Goal: Entertainment & Leisure: Consume media (video, audio)

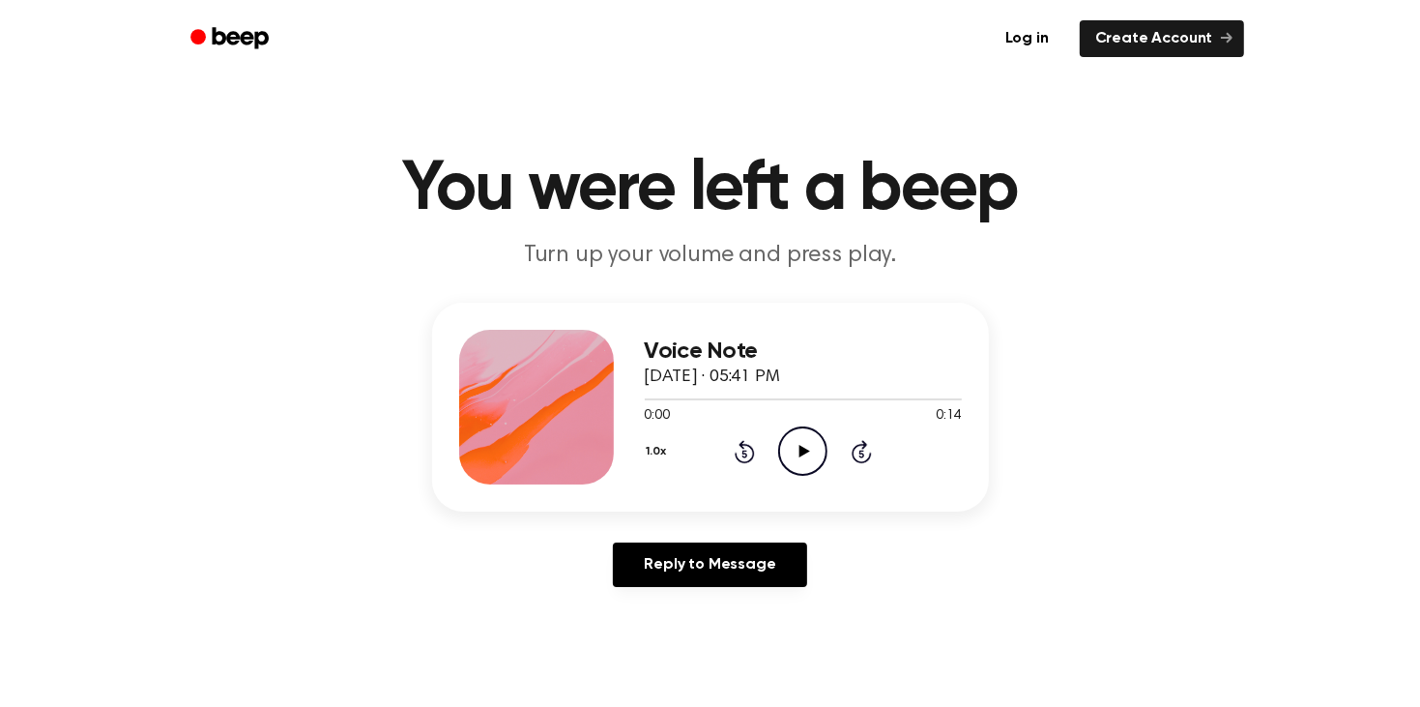
click at [827, 461] on div "1.0x Rewind 5 seconds Play Audio Skip 5 seconds" at bounding box center [803, 450] width 317 height 49
click at [755, 451] on div "1.0x Rewind 5 seconds Play Audio Skip 5 seconds" at bounding box center [803, 450] width 317 height 49
click at [800, 464] on icon "Play Audio" at bounding box center [802, 450] width 49 height 49
click at [802, 450] on icon at bounding box center [804, 451] width 11 height 13
click at [790, 442] on icon "Pause Audio" at bounding box center [802, 450] width 49 height 49
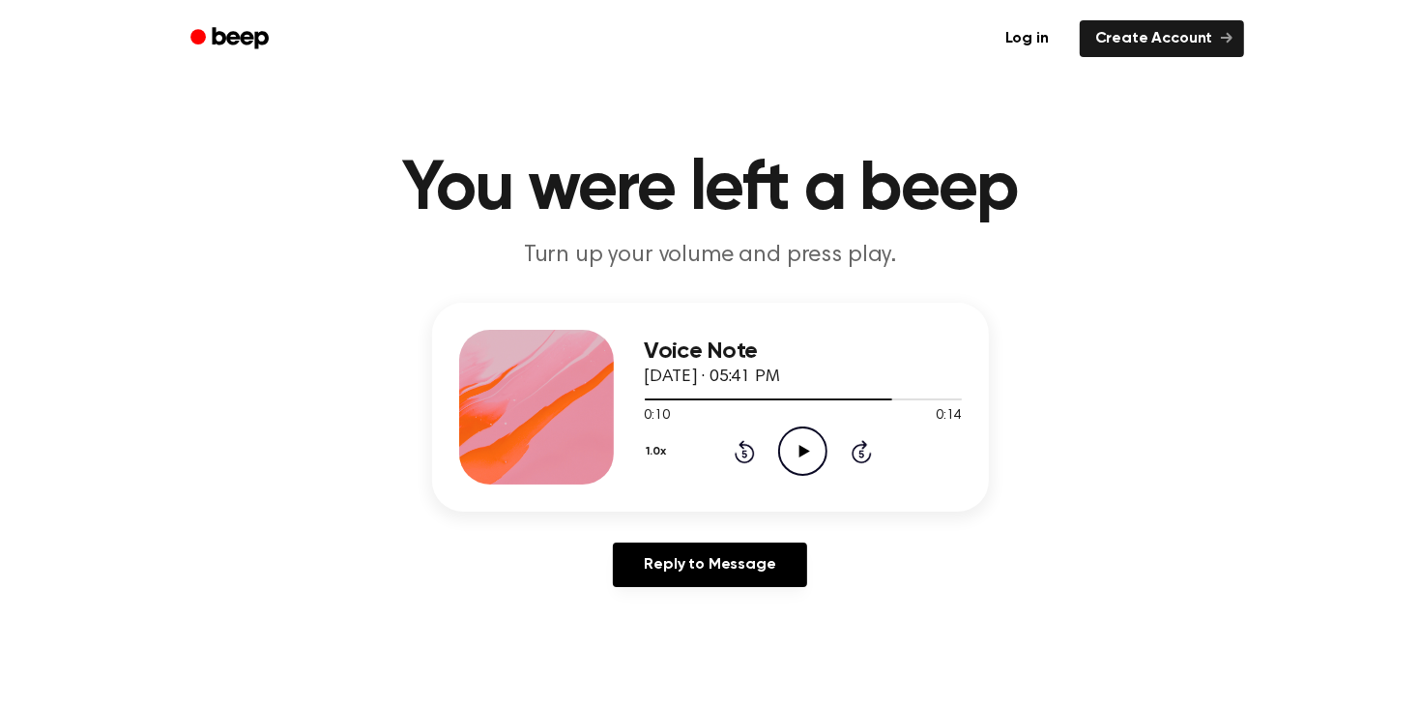
click at [802, 461] on icon "Play Audio" at bounding box center [802, 450] width 49 height 49
click at [744, 452] on icon at bounding box center [744, 454] width 5 height 8
click at [755, 455] on div "1.0x Rewind 5 seconds Pause Audio Skip 5 seconds" at bounding box center [803, 450] width 317 height 49
click at [744, 452] on icon at bounding box center [744, 454] width 5 height 8
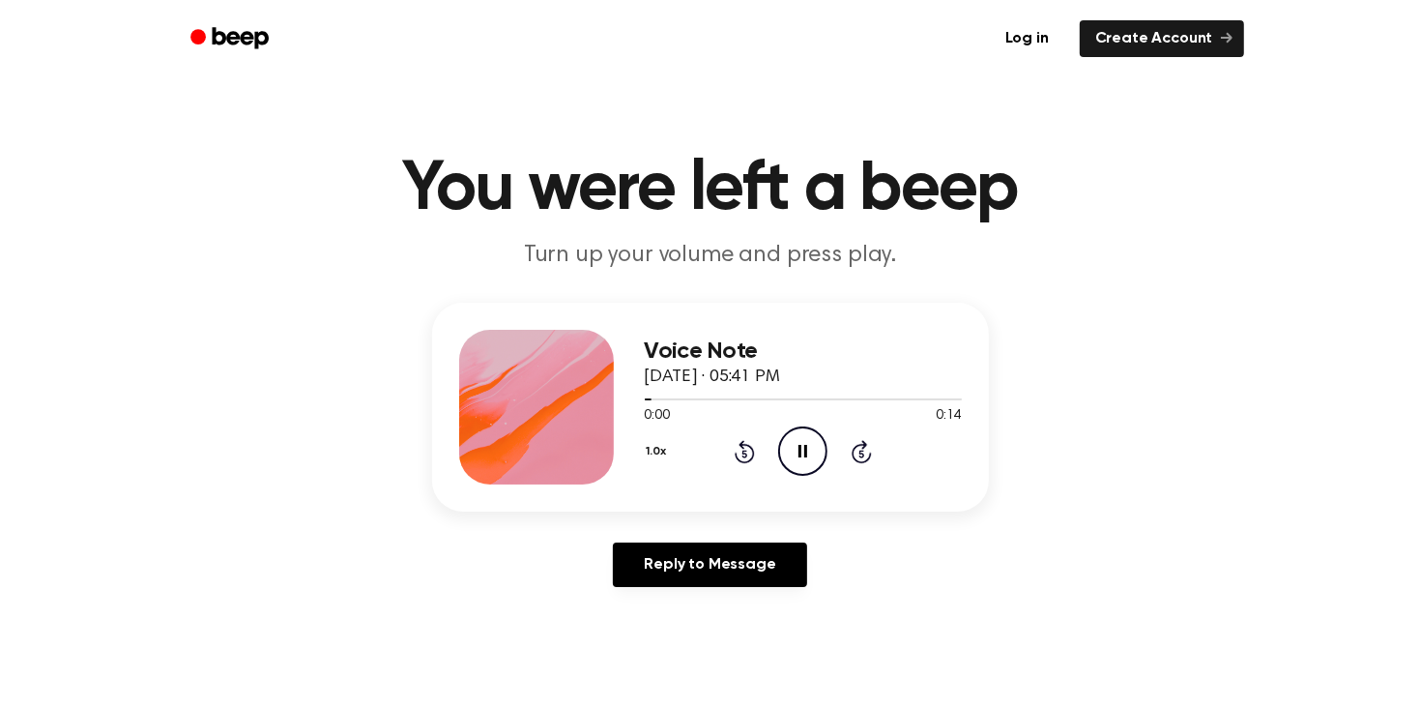
click at [732, 436] on div "1.0x Rewind 5 seconds Pause Audio Skip 5 seconds" at bounding box center [803, 450] width 317 height 49
click at [482, 391] on div at bounding box center [536, 407] width 155 height 155
click at [821, 451] on icon "Play Audio" at bounding box center [802, 450] width 49 height 49
click at [789, 439] on icon "Play Audio" at bounding box center [802, 450] width 49 height 49
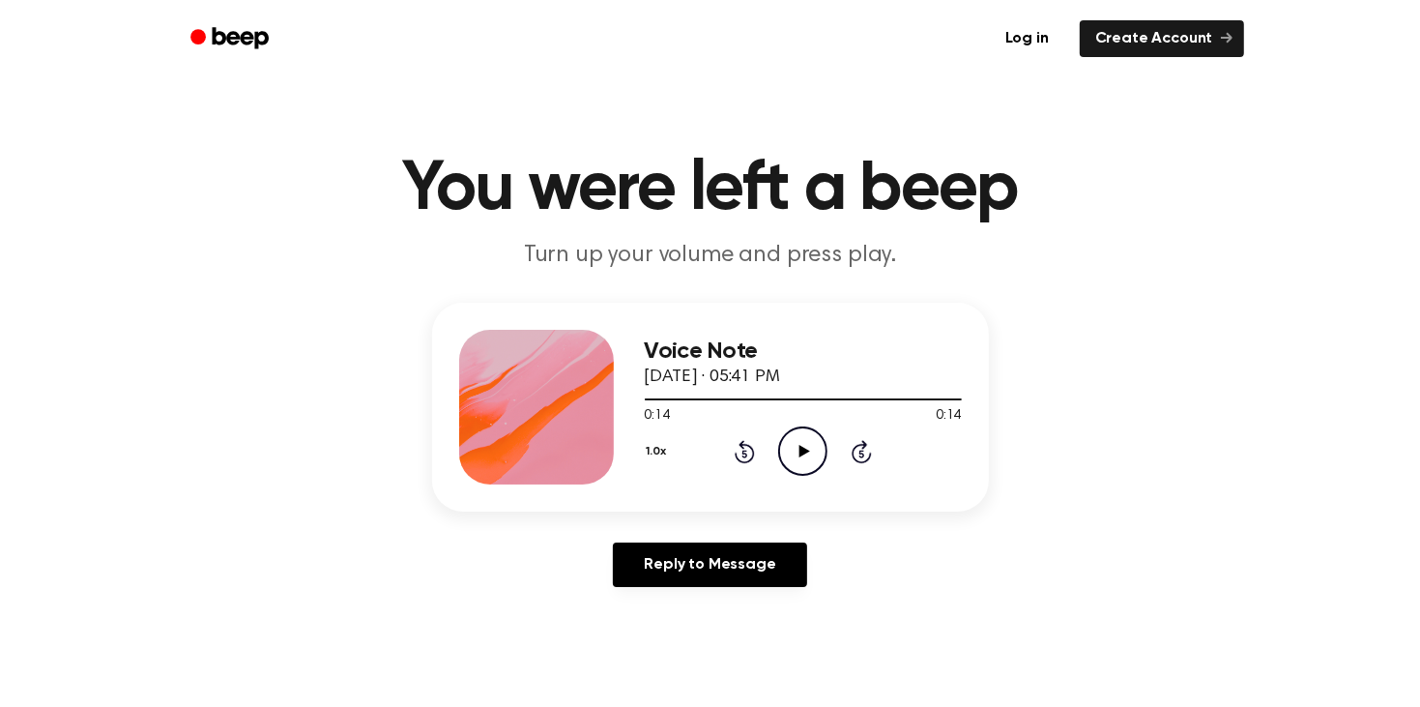
click at [782, 451] on icon "Play Audio" at bounding box center [802, 450] width 49 height 49
click at [803, 439] on icon "Play Audio" at bounding box center [802, 450] width 49 height 49
click at [809, 438] on icon "Play Audio" at bounding box center [802, 450] width 49 height 49
click at [482, 391] on div at bounding box center [536, 407] width 155 height 155
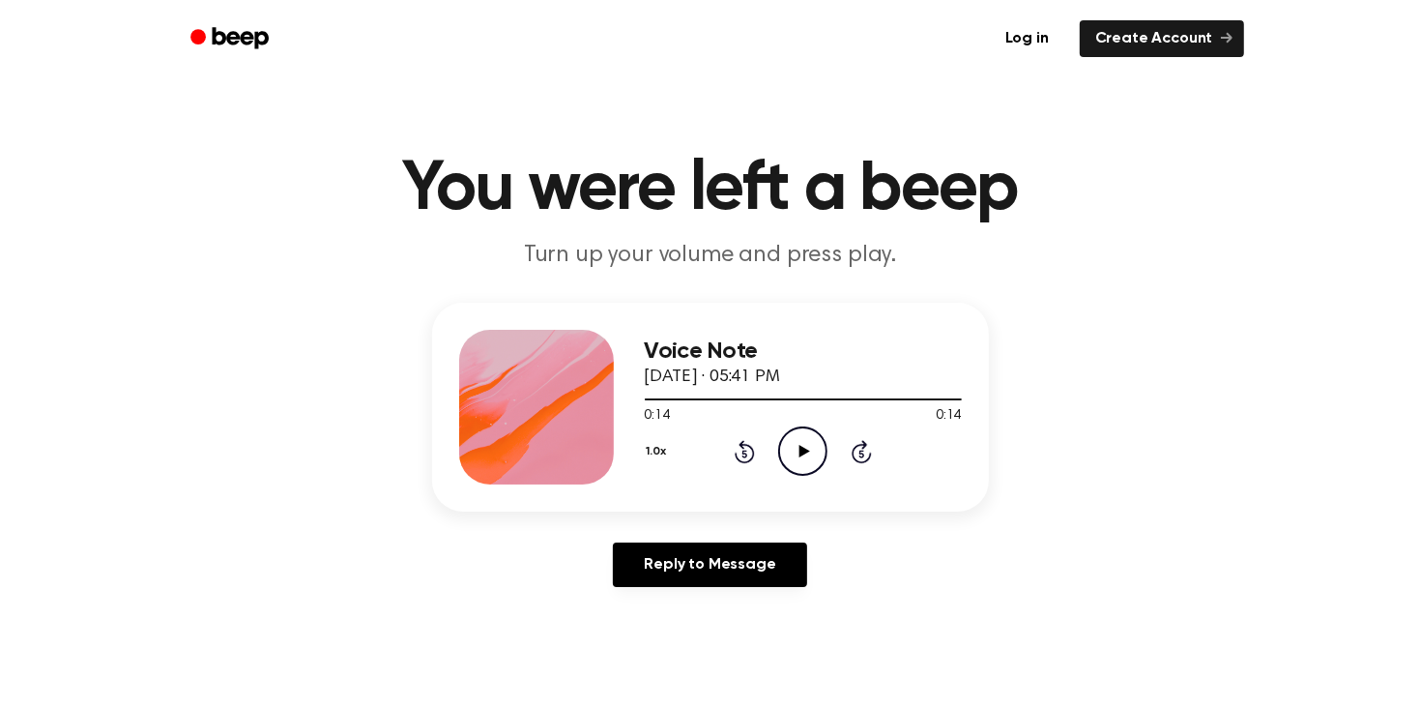
click at [814, 457] on icon "Play Audio" at bounding box center [802, 450] width 49 height 49
click at [808, 446] on icon "Play Audio" at bounding box center [802, 450] width 49 height 49
